Goal: Check status: Check status

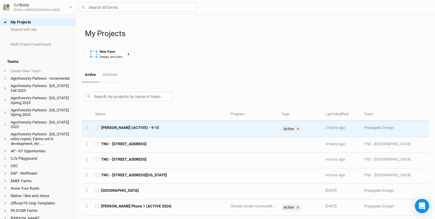
click at [123, 127] on span "[PERSON_NAME] (ACTIVE) - 9-15" at bounding box center [130, 127] width 58 height 5
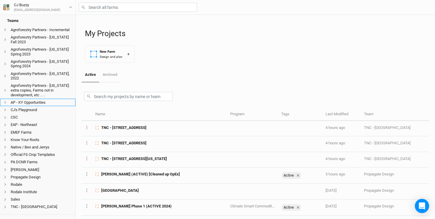
scroll to position [49, 0]
